Goal: Task Accomplishment & Management: Complete application form

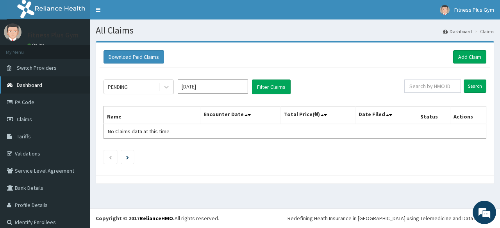
click at [34, 85] on span "Dashboard" at bounding box center [29, 85] width 25 height 7
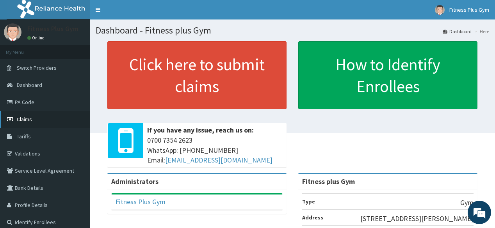
click at [50, 122] on link "Claims" at bounding box center [45, 119] width 90 height 17
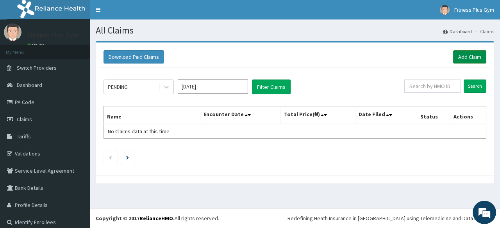
click at [467, 53] on link "Add Claim" at bounding box center [469, 56] width 33 height 13
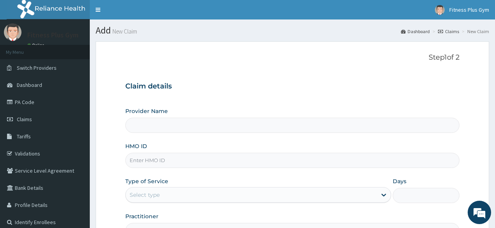
type input "Fitness plus Gym"
type input "1"
